Goal: Task Accomplishment & Management: Manage account settings

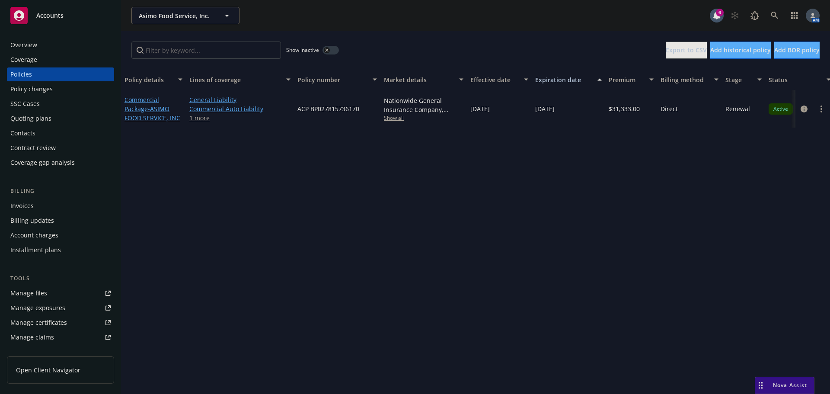
click at [40, 289] on div "Manage files" at bounding box center [28, 293] width 37 height 14
click at [24, 45] on div "Overview" at bounding box center [23, 45] width 27 height 14
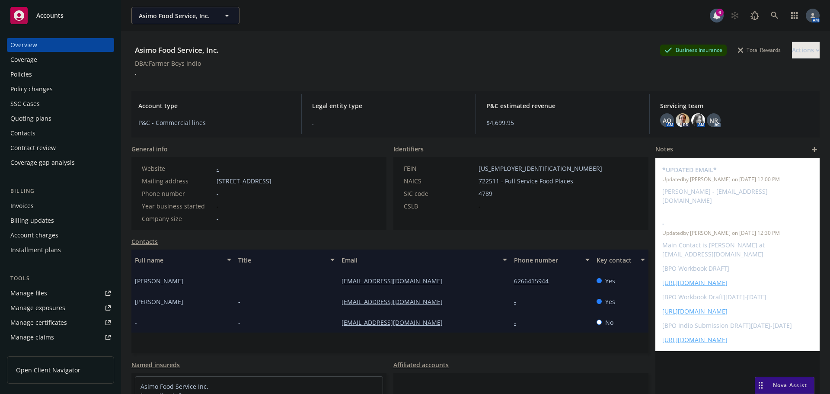
click at [32, 75] on div "Policies" at bounding box center [60, 74] width 100 height 14
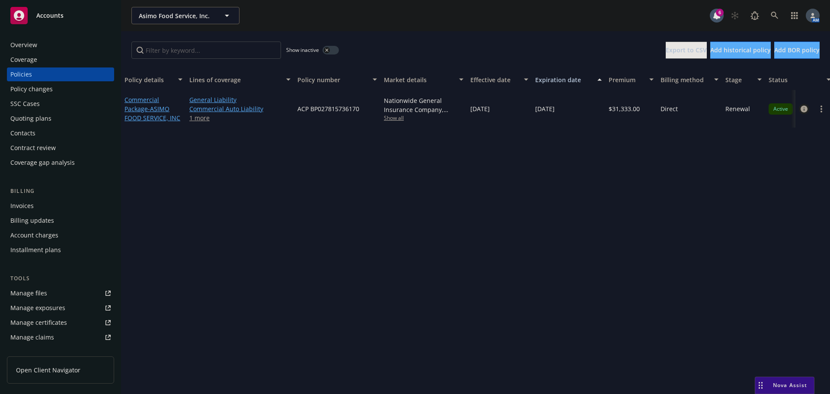
click at [806, 111] on icon "circleInformation" at bounding box center [804, 109] width 7 height 7
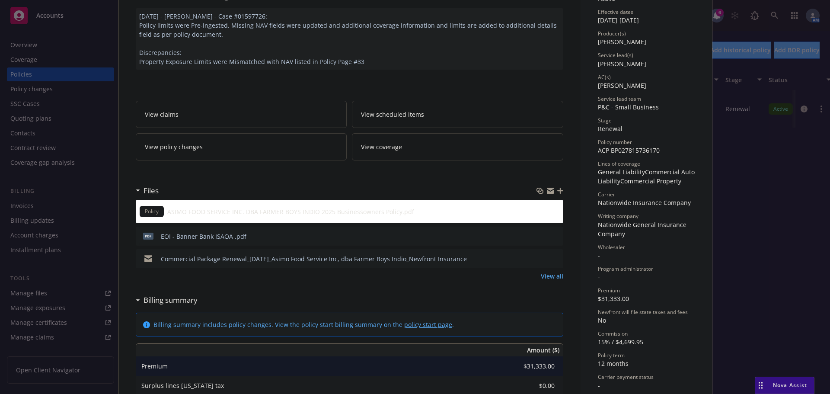
scroll to position [87, 0]
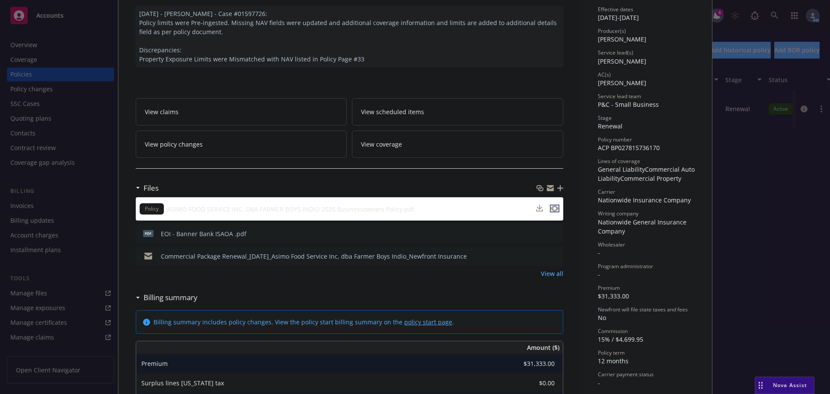
click at [552, 209] on icon "preview file" at bounding box center [555, 208] width 8 height 6
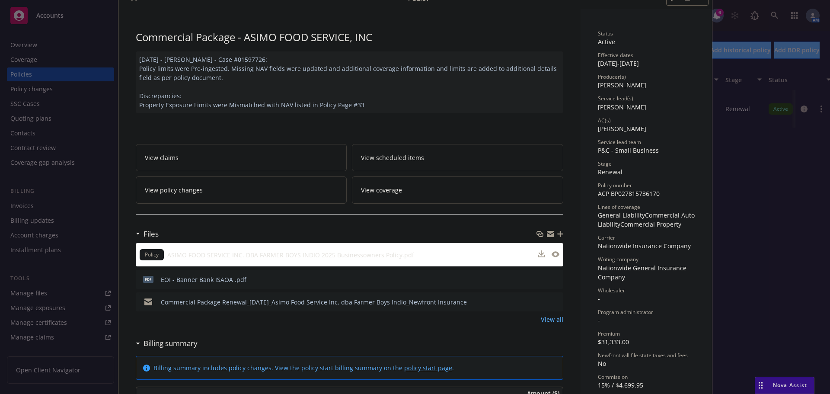
scroll to position [0, 0]
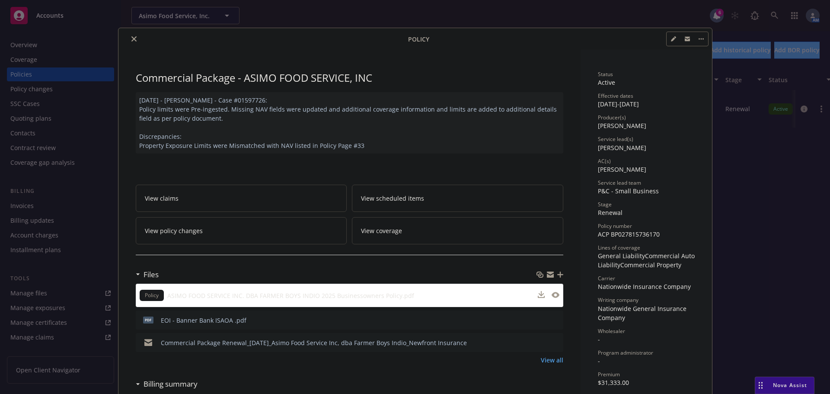
click at [131, 40] on icon "close" at bounding box center [133, 38] width 5 height 5
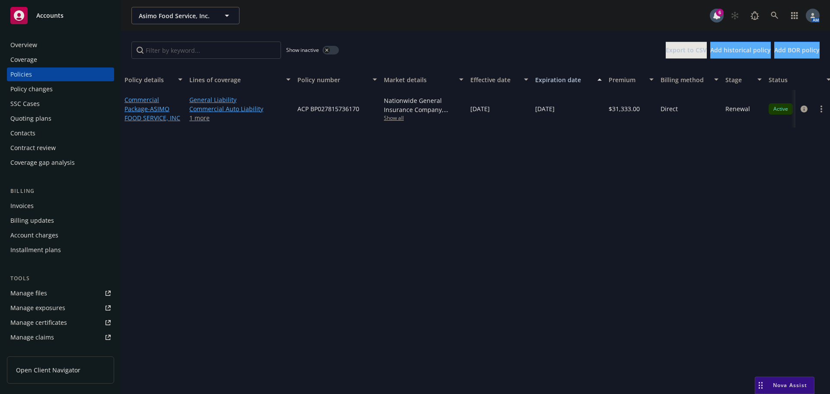
click at [28, 49] on div "Overview" at bounding box center [23, 45] width 27 height 14
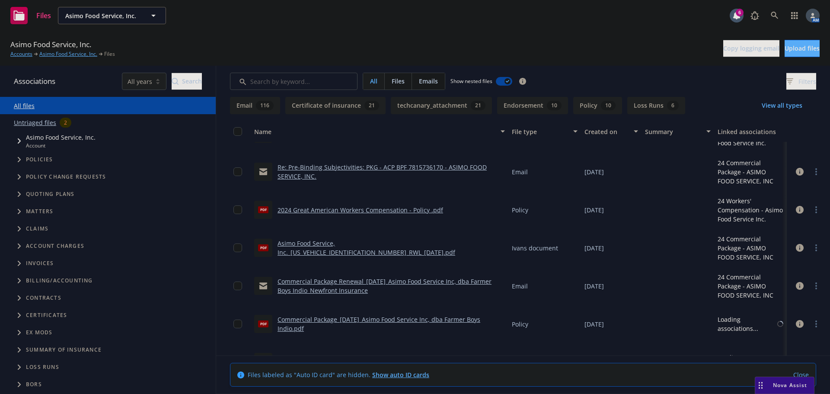
scroll to position [2163, 0]
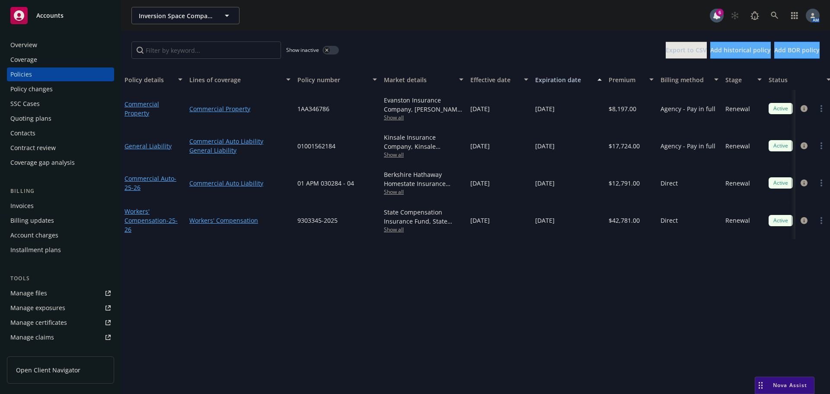
click at [33, 41] on div "Overview" at bounding box center [23, 45] width 27 height 14
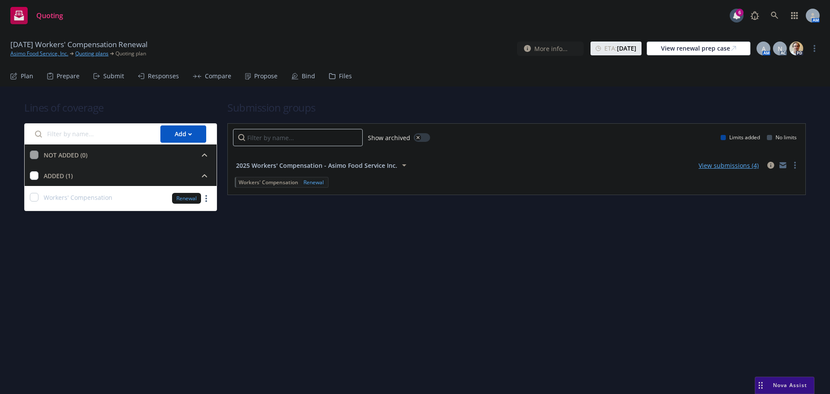
click at [107, 76] on div "Submit" at bounding box center [113, 76] width 21 height 7
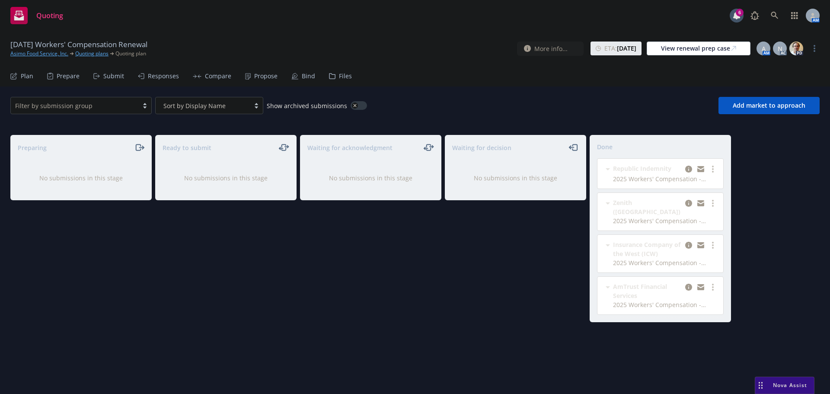
click at [296, 70] on div "Bind" at bounding box center [304, 76] width 24 height 21
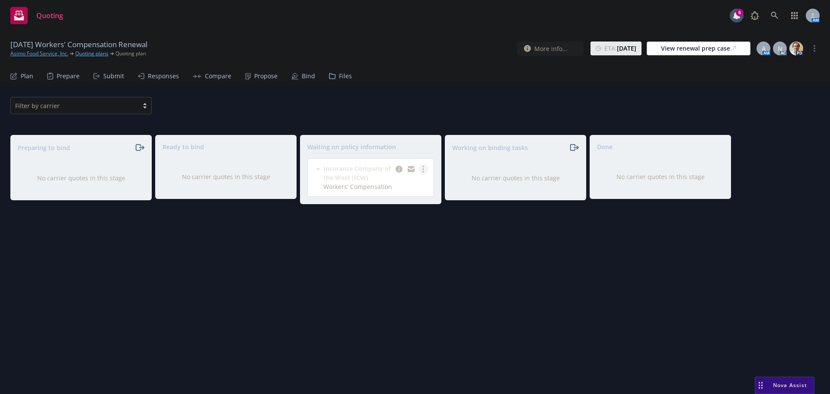
click at [424, 170] on circle "more" at bounding box center [424, 169] width 2 height 2
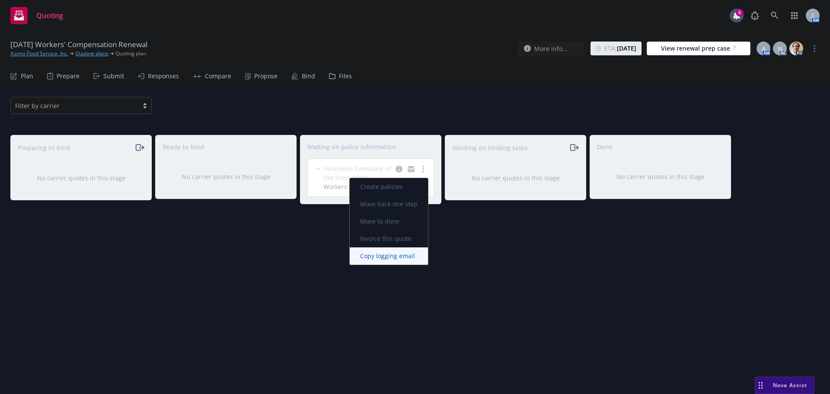
click at [398, 255] on span "Copy logging email" at bounding box center [388, 256] width 76 height 8
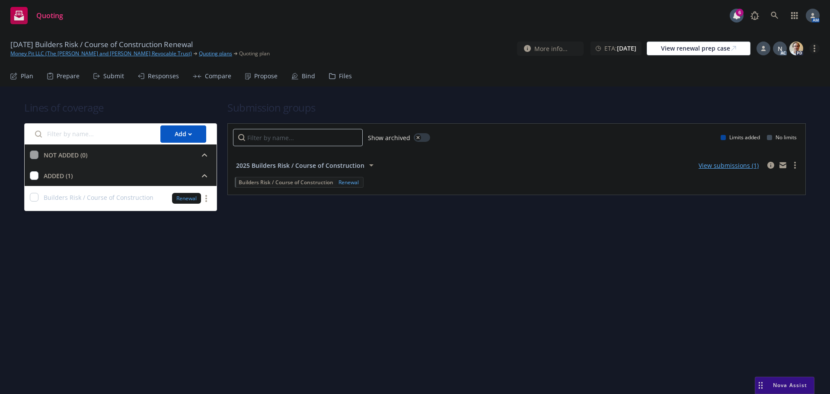
click at [814, 53] on link "more" at bounding box center [815, 48] width 10 height 10
click at [765, 115] on link "Archive quoting plan" at bounding box center [771, 117] width 96 height 17
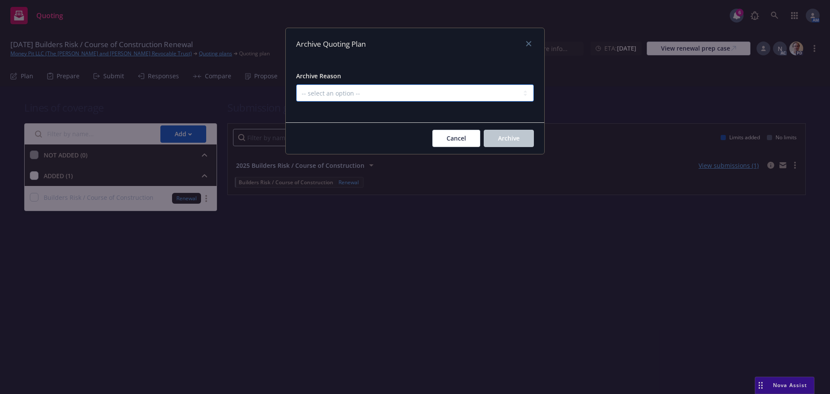
click at [425, 95] on select "-- select an option -- All policies in this renewal plan are auto-renewed Creat…" at bounding box center [415, 92] width 238 height 17
click at [296, 84] on select "-- select an option -- All policies in this renewal plan are auto-renewed Creat…" at bounding box center [415, 92] width 238 height 17
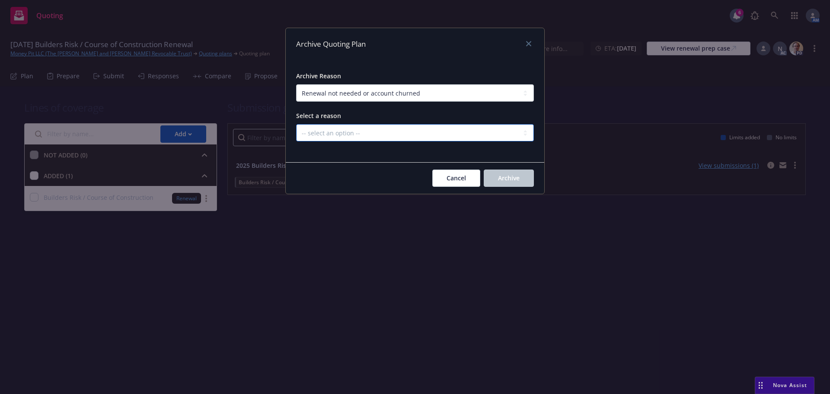
click at [468, 138] on select "-- select an option -- Blocked Client acquired, or no longer in business Client…" at bounding box center [415, 132] width 238 height 17
click at [421, 93] on select "-- select an option -- All policies in this renewal plan are auto-renewed Creat…" at bounding box center [415, 92] width 238 height 17
select select "ARCHIVED_RENEWAL_CANCELED"
click at [296, 84] on select "-- select an option -- All policies in this renewal plan are auto-renewed Creat…" at bounding box center [415, 92] width 238 height 17
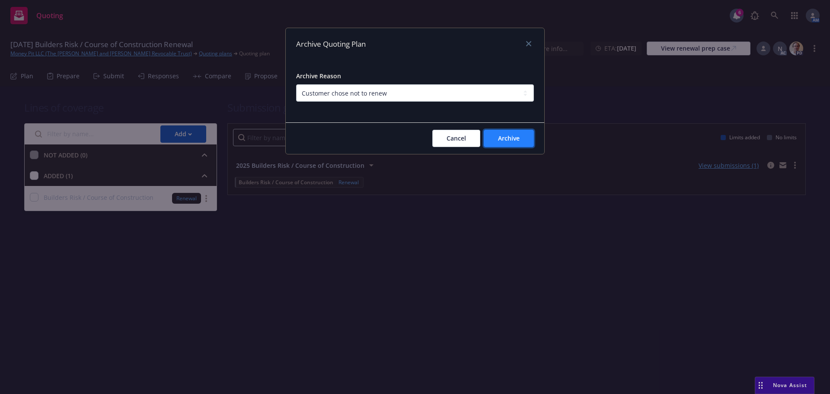
click at [503, 141] on span "Archive" at bounding box center [509, 138] width 22 height 8
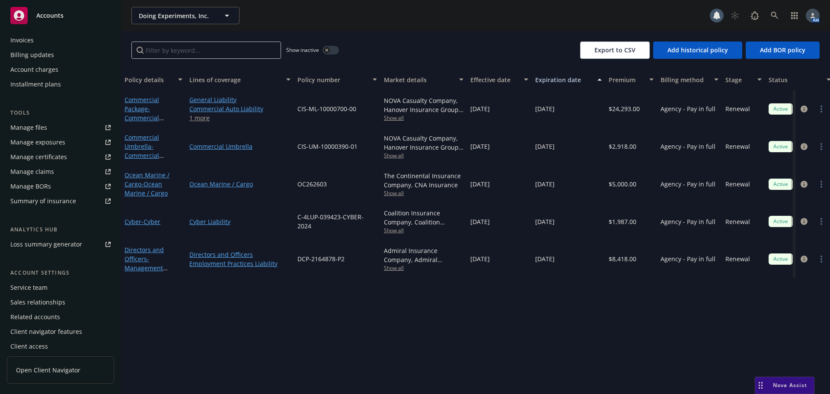
scroll to position [170, 0]
click at [37, 282] on div "Service team" at bounding box center [28, 284] width 37 height 14
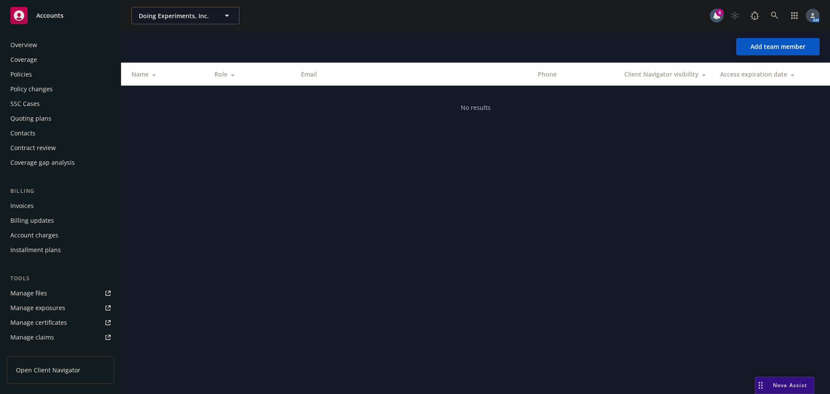
scroll to position [170, 0]
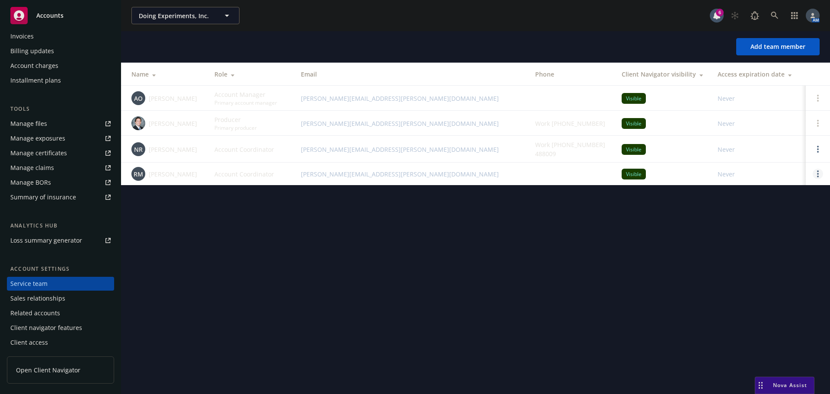
click at [817, 179] on link "Open options" at bounding box center [818, 174] width 10 height 10
click at [752, 152] on span "Remove account coordinator" at bounding box center [760, 149] width 104 height 8
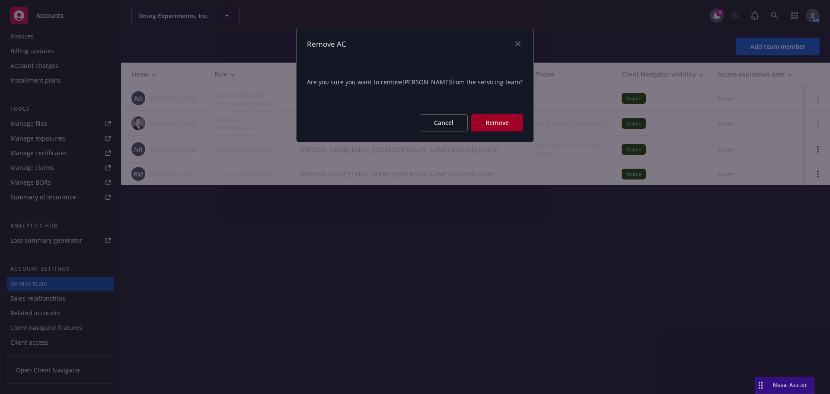
click at [489, 119] on button "Remove" at bounding box center [497, 122] width 52 height 17
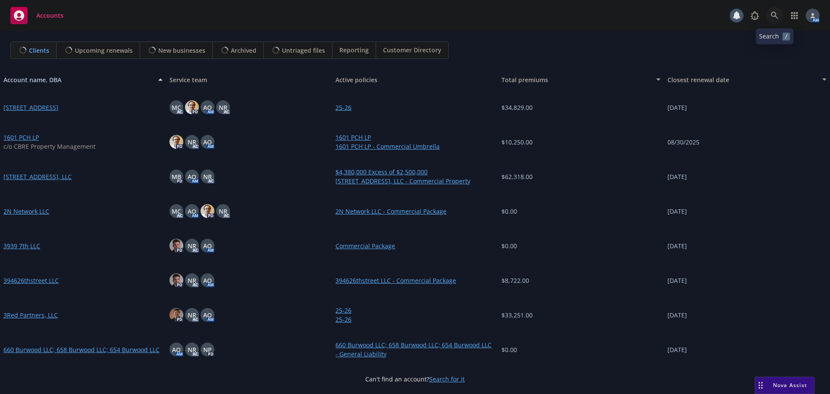
click at [774, 17] on icon at bounding box center [775, 16] width 8 height 8
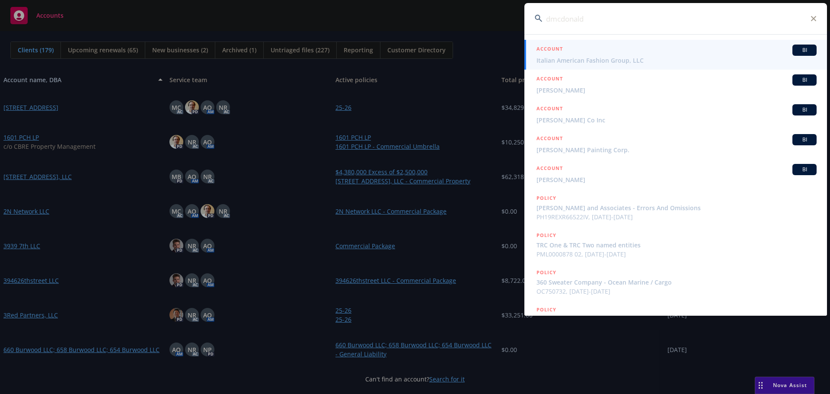
type input "dmcdonald"
click at [617, 56] on span "Italian American Fashion Group, LLC" at bounding box center [677, 60] width 280 height 9
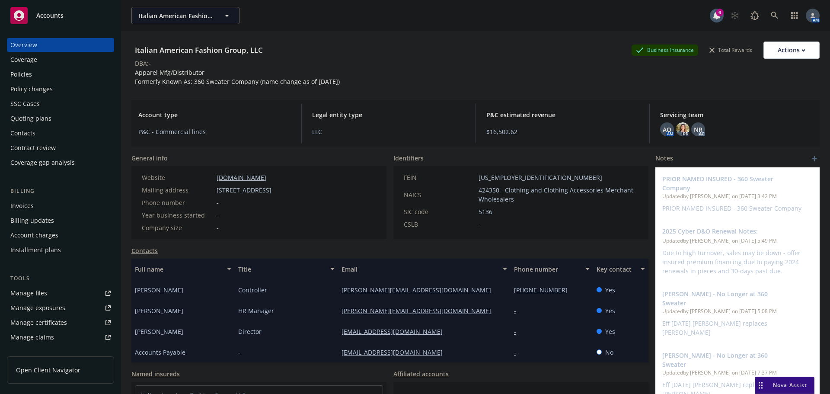
click at [38, 77] on div "Policies" at bounding box center [60, 74] width 100 height 14
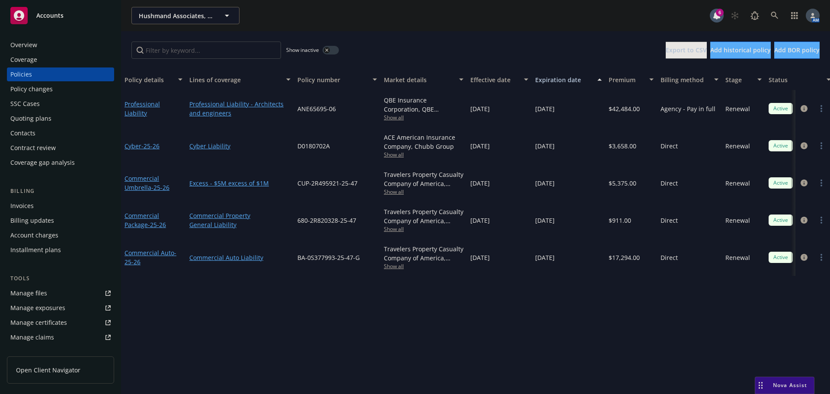
click at [41, 43] on div "Overview" at bounding box center [60, 45] width 100 height 14
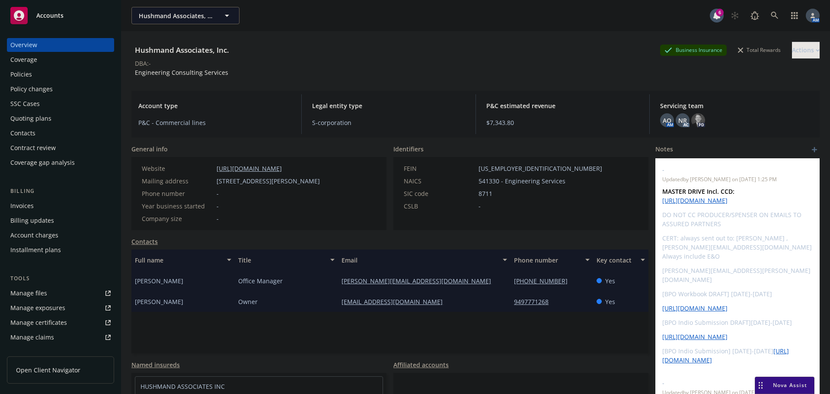
click at [28, 205] on div "Invoices" at bounding box center [21, 206] width 23 height 14
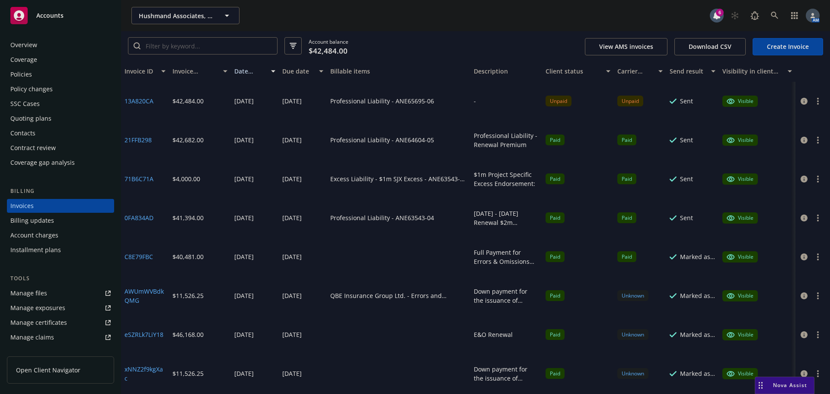
click at [813, 105] on button "button" at bounding box center [818, 101] width 10 height 10
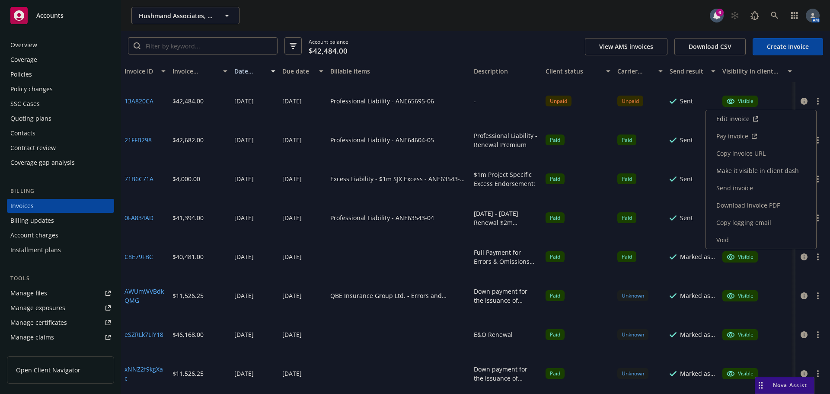
click at [747, 223] on link "Copy logging email" at bounding box center [761, 222] width 110 height 17
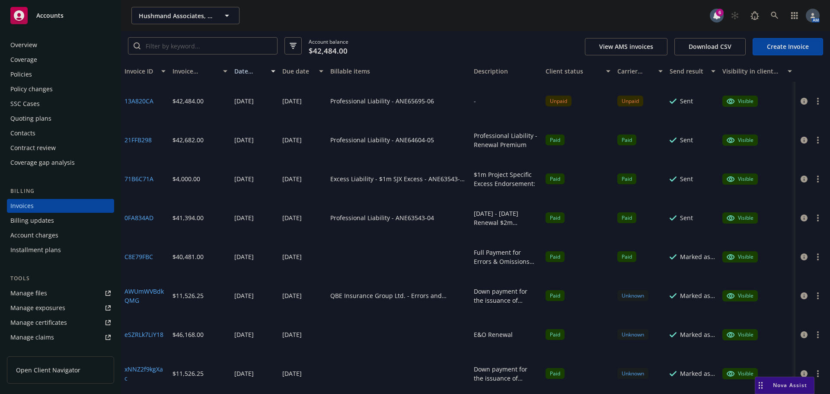
click at [27, 45] on div "Overview" at bounding box center [23, 45] width 27 height 14
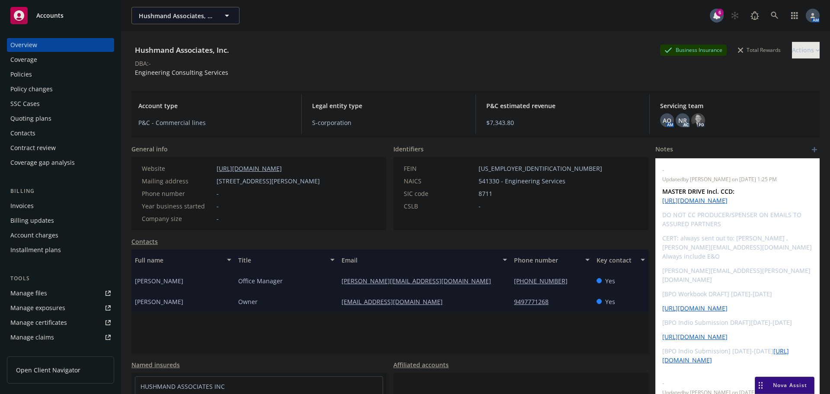
click at [29, 203] on div "Invoices" at bounding box center [21, 206] width 23 height 14
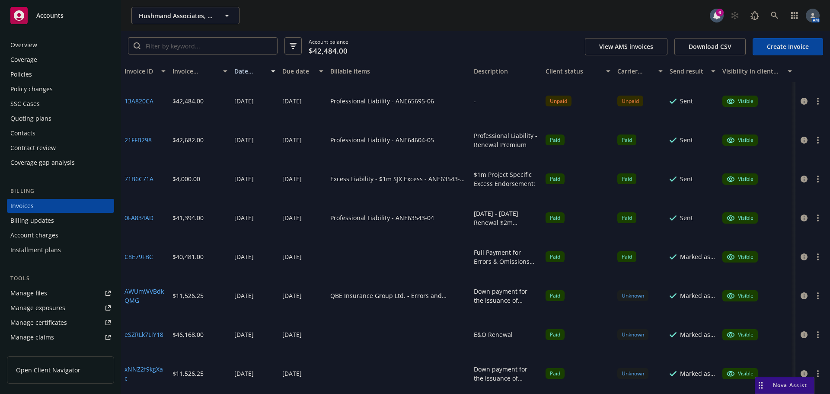
click at [813, 103] on button "button" at bounding box center [818, 101] width 10 height 10
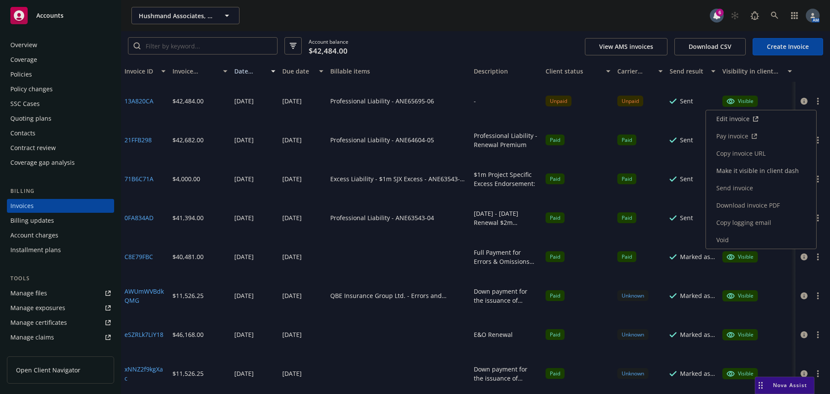
click at [749, 152] on link "Copy invoice URL" at bounding box center [761, 153] width 110 height 17
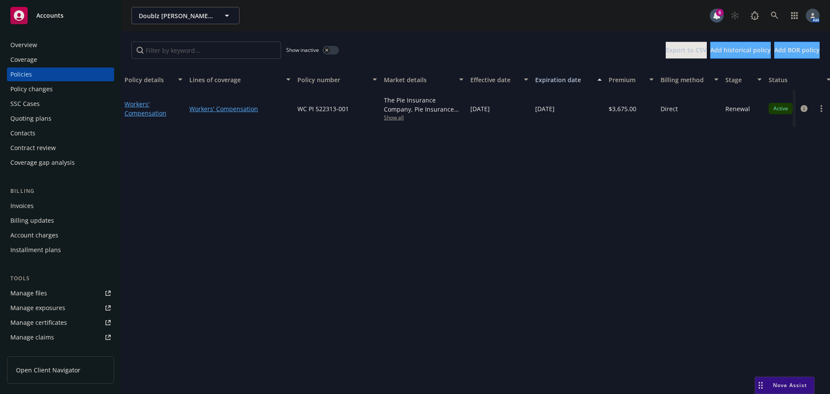
click at [34, 46] on div "Overview" at bounding box center [23, 45] width 27 height 14
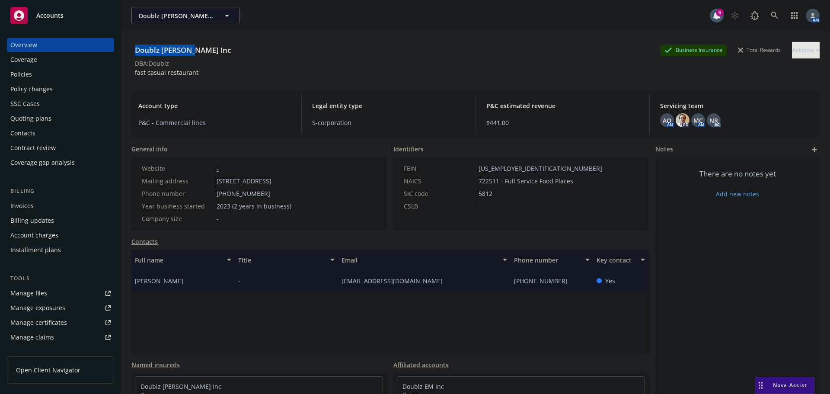
drag, startPoint x: 183, startPoint y: 51, endPoint x: 134, endPoint y: 54, distance: 48.6
click at [134, 54] on div "Doublz Nash Inc Business Insurance Total Rewards Actions" at bounding box center [475, 50] width 689 height 17
copy div "Doublz Nash Inc"
click at [28, 75] on div "Policies" at bounding box center [21, 74] width 22 height 14
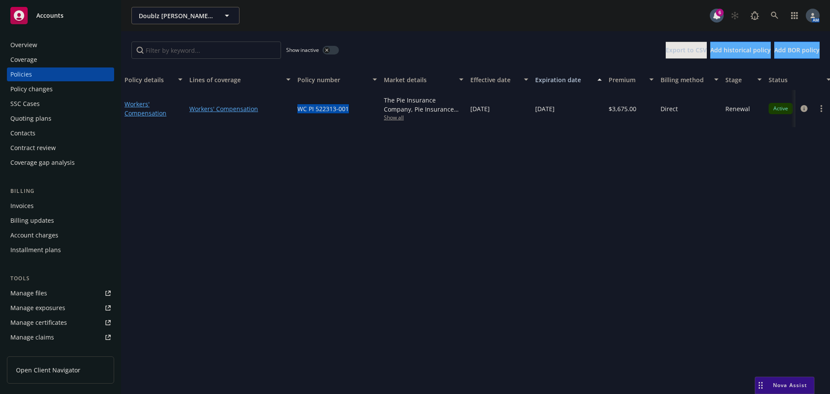
drag, startPoint x: 349, startPoint y: 110, endPoint x: 296, endPoint y: 112, distance: 53.7
click at [296, 112] on div "WC PI 522313-001" at bounding box center [337, 108] width 87 height 37
click at [35, 45] on div "Overview" at bounding box center [23, 45] width 27 height 14
